Goal: Task Accomplishment & Management: Manage account settings

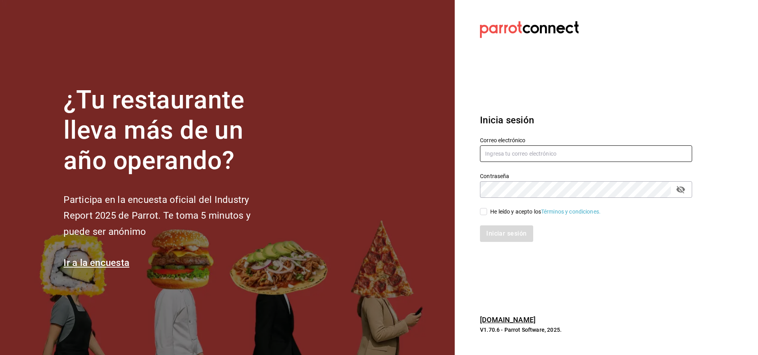
type input "[EMAIL_ADDRESS][DOMAIN_NAME]"
click at [481, 215] on input "He leído y acepto los Términos y condiciones." at bounding box center [483, 211] width 7 height 7
checkbox input "true"
click at [502, 237] on button "Iniciar sesión" at bounding box center [507, 234] width 54 height 17
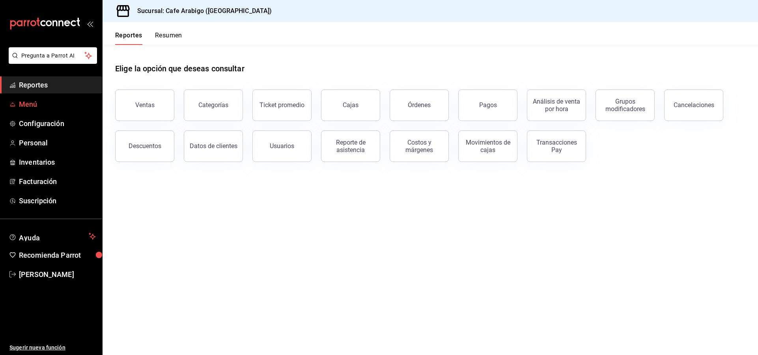
click at [34, 105] on span "Menú" at bounding box center [57, 104] width 77 height 11
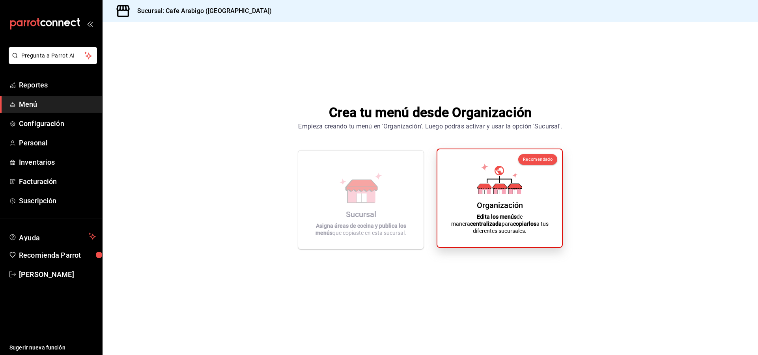
click at [502, 183] on icon at bounding box center [499, 179] width 45 height 31
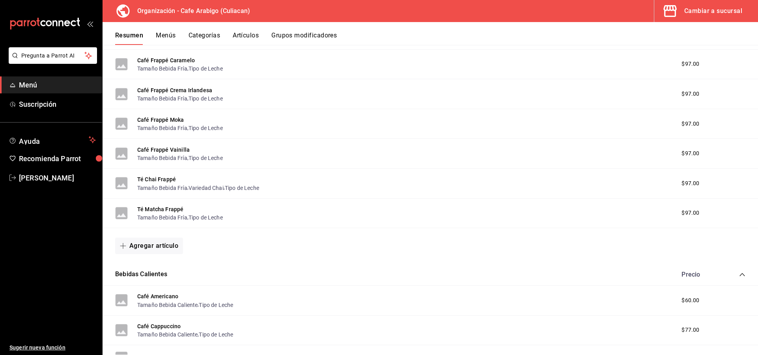
scroll to position [197, 0]
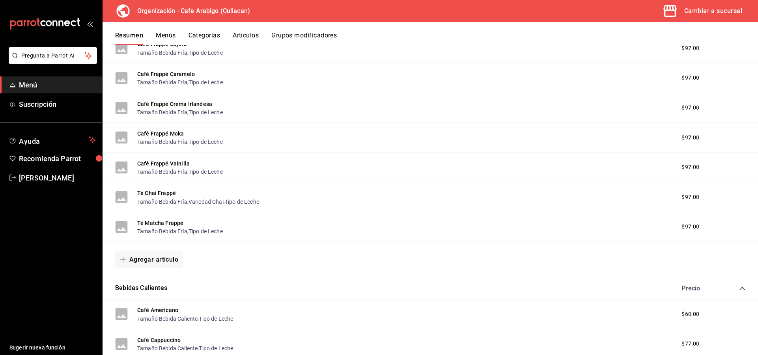
click at [194, 40] on button "Categorías" at bounding box center [204, 38] width 32 height 13
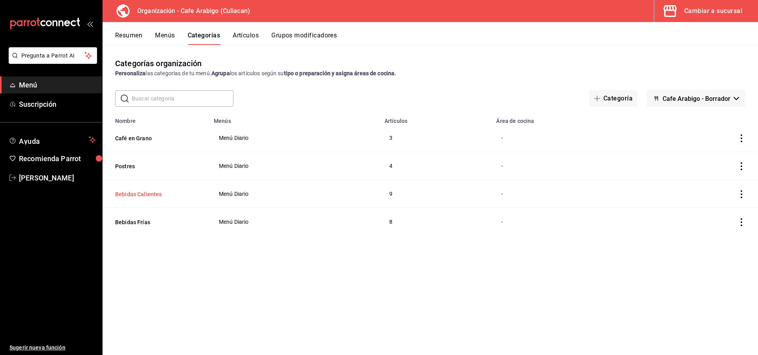
click at [148, 195] on button "Bebidas Calientes" at bounding box center [154, 194] width 79 height 8
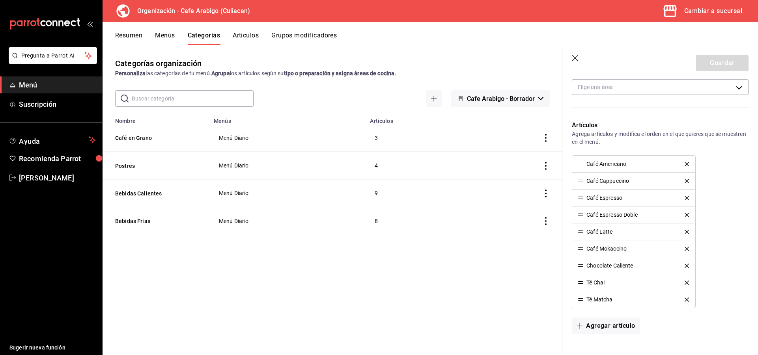
scroll to position [158, 0]
click at [278, 35] on button "Grupos modificadores" at bounding box center [303, 38] width 65 height 13
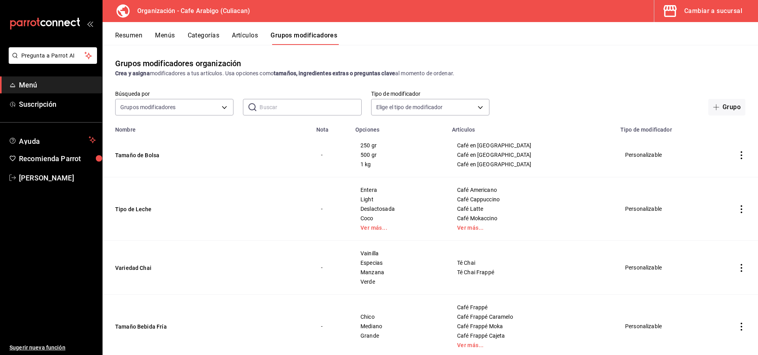
scroll to position [39, 0]
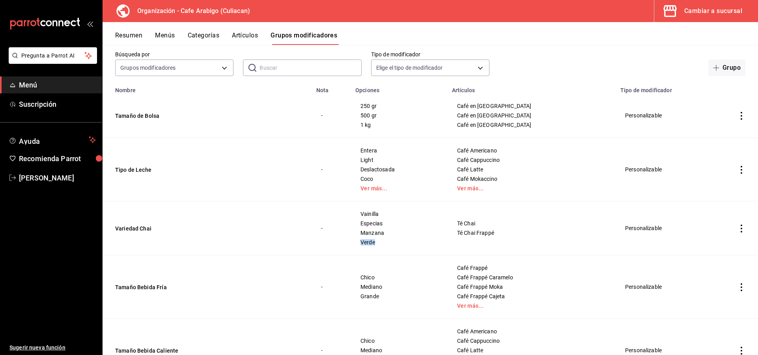
drag, startPoint x: 370, startPoint y: 242, endPoint x: 390, endPoint y: 243, distance: 20.5
click at [390, 243] on span "Verde" at bounding box center [398, 243] width 77 height 6
click at [383, 244] on span "Verde" at bounding box center [398, 243] width 77 height 6
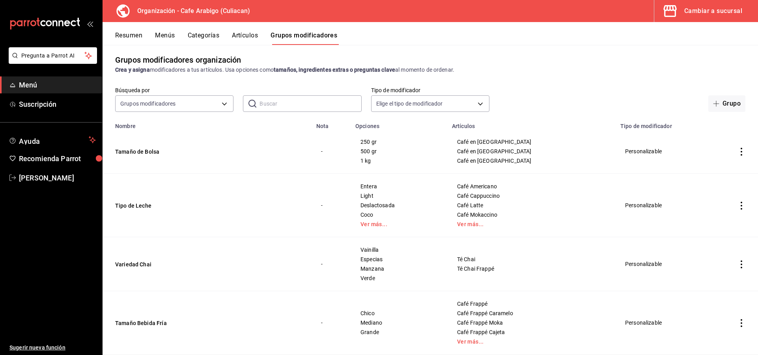
scroll to position [0, 0]
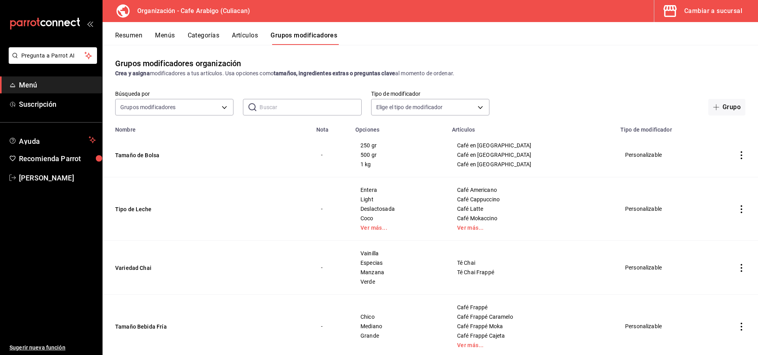
click at [248, 32] on button "Artículos" at bounding box center [245, 38] width 26 height 13
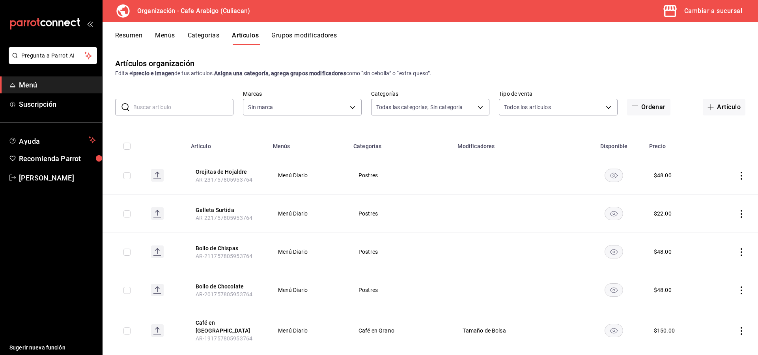
type input "805c8ccb-9819-48d7-8ec3-5982ad4f10f6,0d6addd6-e493-4961-a670-aaec5b071f4d,88400…"
type input "840fa89d-fdf9-4e0c-9ee1-66981265c7d5"
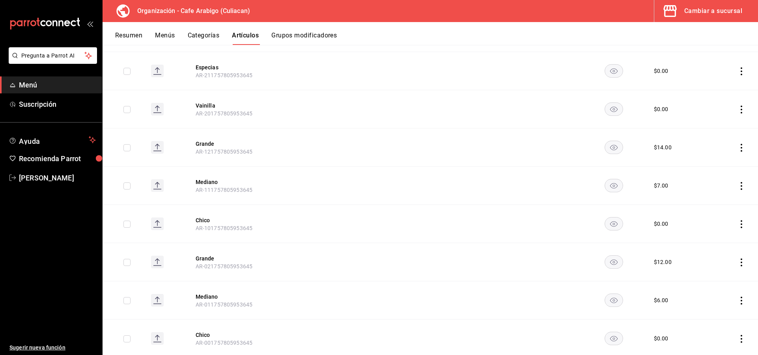
scroll to position [1482, 0]
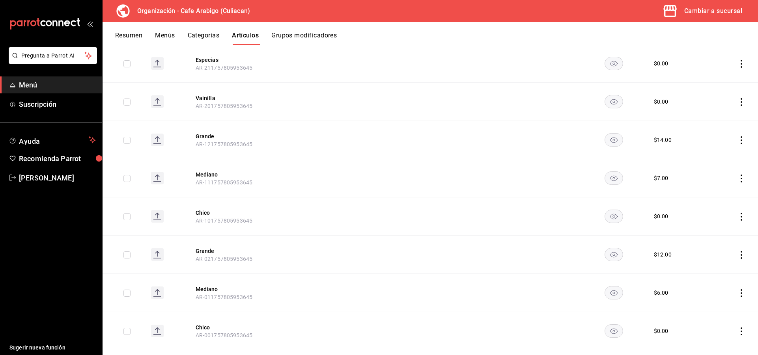
click at [192, 33] on button "Categorías" at bounding box center [204, 38] width 32 height 13
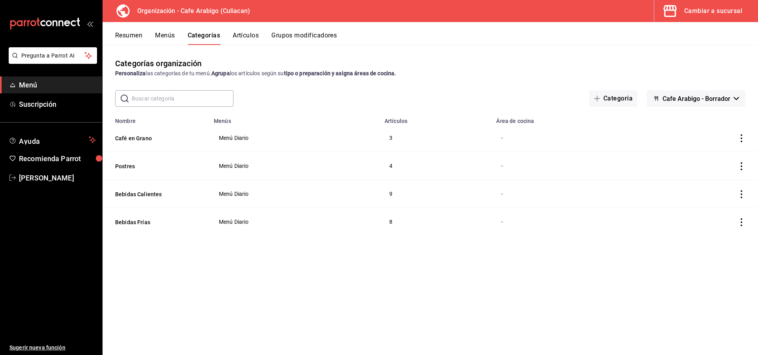
click at [169, 35] on button "Menús" at bounding box center [165, 38] width 20 height 13
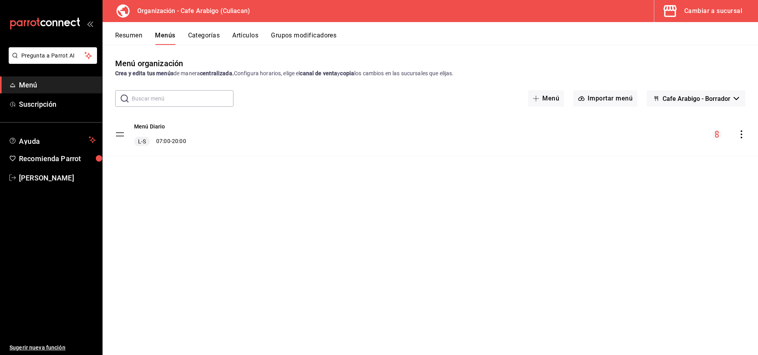
click at [126, 37] on button "Resumen" at bounding box center [128, 38] width 27 height 13
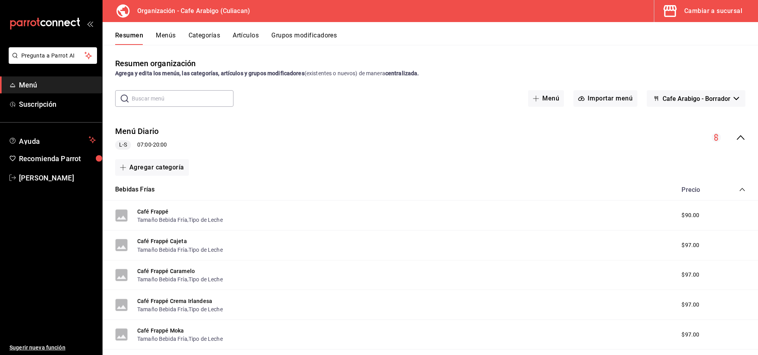
click at [692, 15] on div "Cambiar a sucursal" at bounding box center [713, 11] width 58 height 11
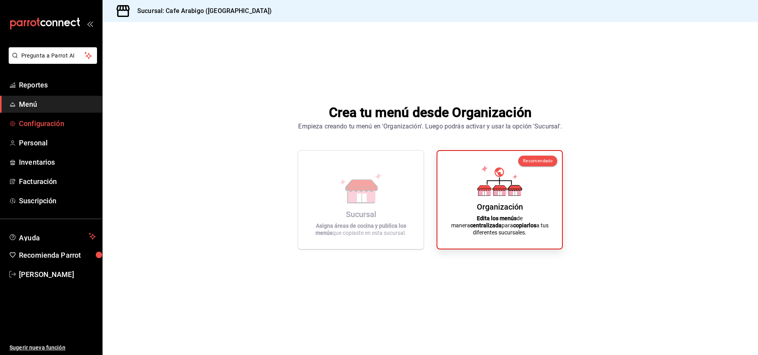
click at [43, 128] on span "Configuración" at bounding box center [57, 123] width 77 height 11
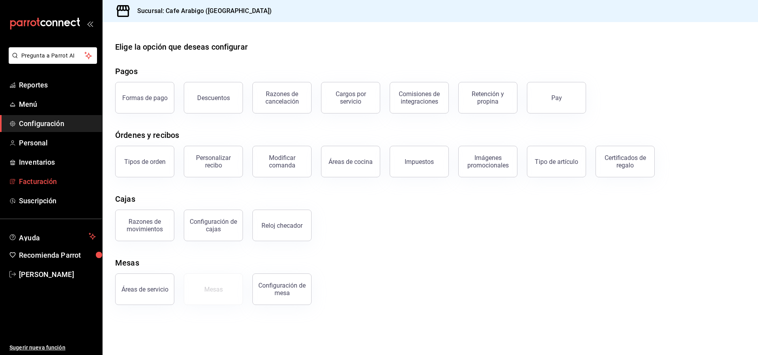
click at [32, 177] on span "Facturación" at bounding box center [57, 181] width 77 height 11
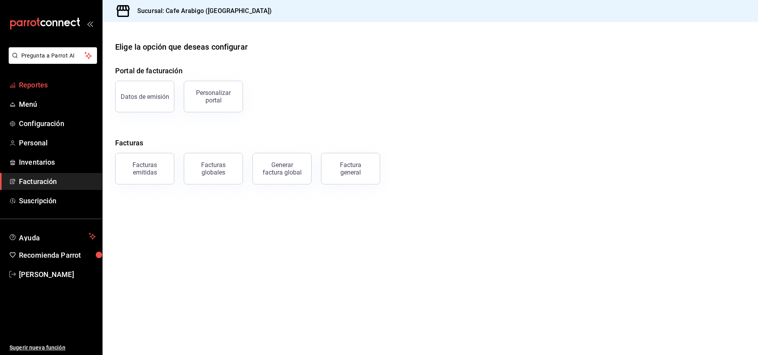
click at [34, 84] on span "Reportes" at bounding box center [57, 85] width 77 height 11
